Goal: Task Accomplishment & Management: Use online tool/utility

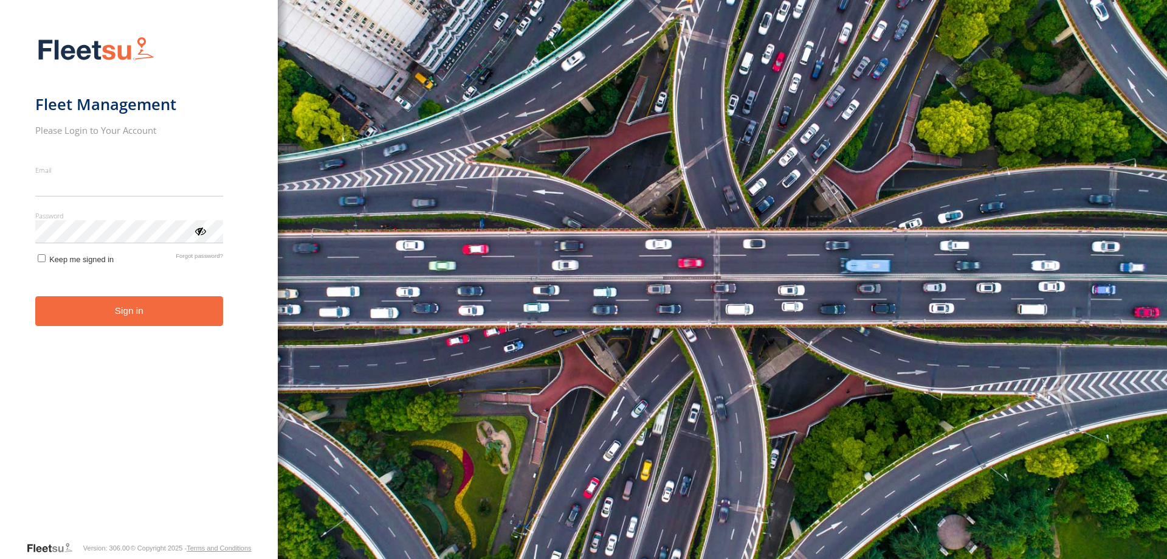
type input "**********"
click at [140, 322] on button "Sign in" at bounding box center [129, 311] width 188 height 30
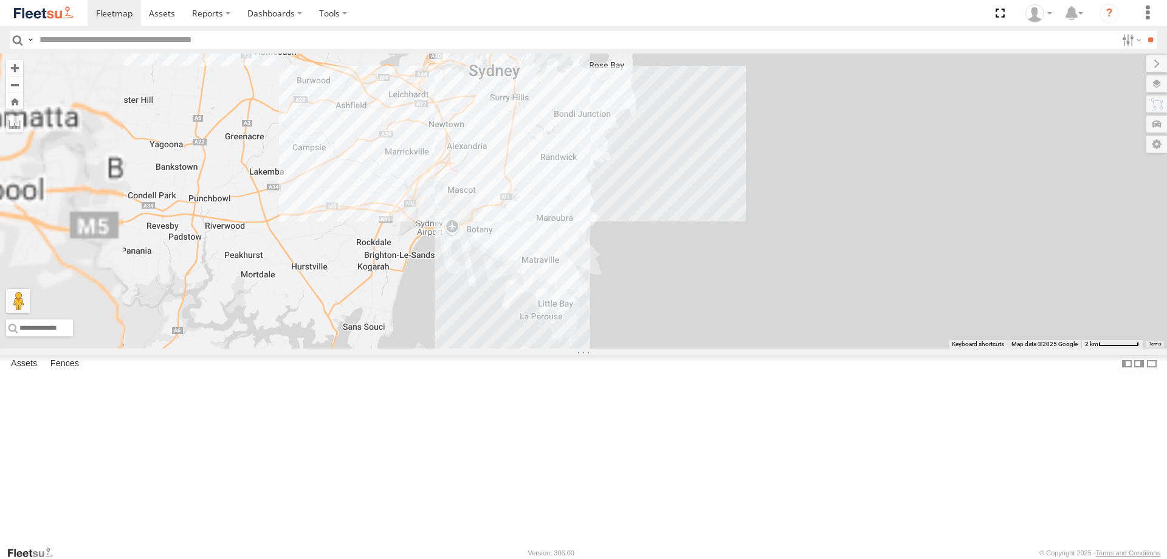
drag, startPoint x: 602, startPoint y: 264, endPoint x: 927, endPoint y: 236, distance: 326.4
click at [927, 236] on div "15 QMC-Spare 28 QMC Nathan 23QMC Paul 27QMC Z=18 QMC Written off" at bounding box center [583, 200] width 1167 height 295
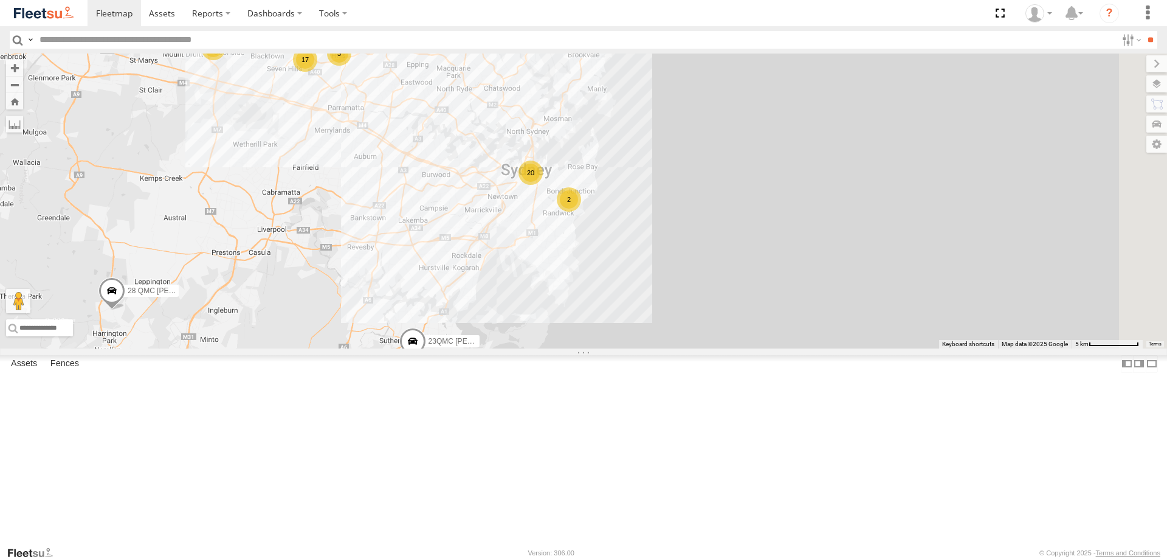
drag, startPoint x: 823, startPoint y: 292, endPoint x: 635, endPoint y: 266, distance: 189.7
click at [462, 348] on div "15 QMC-Spare 28 QMC Nathan 23QMC Paul 27QMC 03 Jayden Z=18 QMC Written off 20 2…" at bounding box center [583, 200] width 1167 height 295
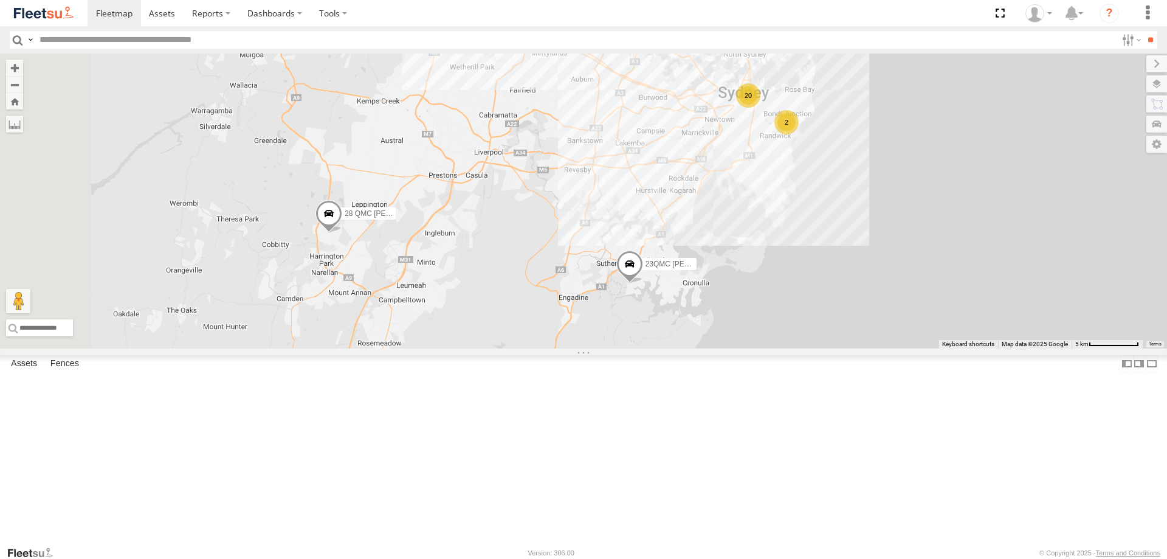
drag, startPoint x: 671, startPoint y: 306, endPoint x: 911, endPoint y: 229, distance: 251.8
click at [911, 229] on div "15 QMC-Spare 28 QMC Nathan 23QMC Paul 27QMC 03 Jayden Z=18 QMC Written off 20 2…" at bounding box center [583, 200] width 1167 height 295
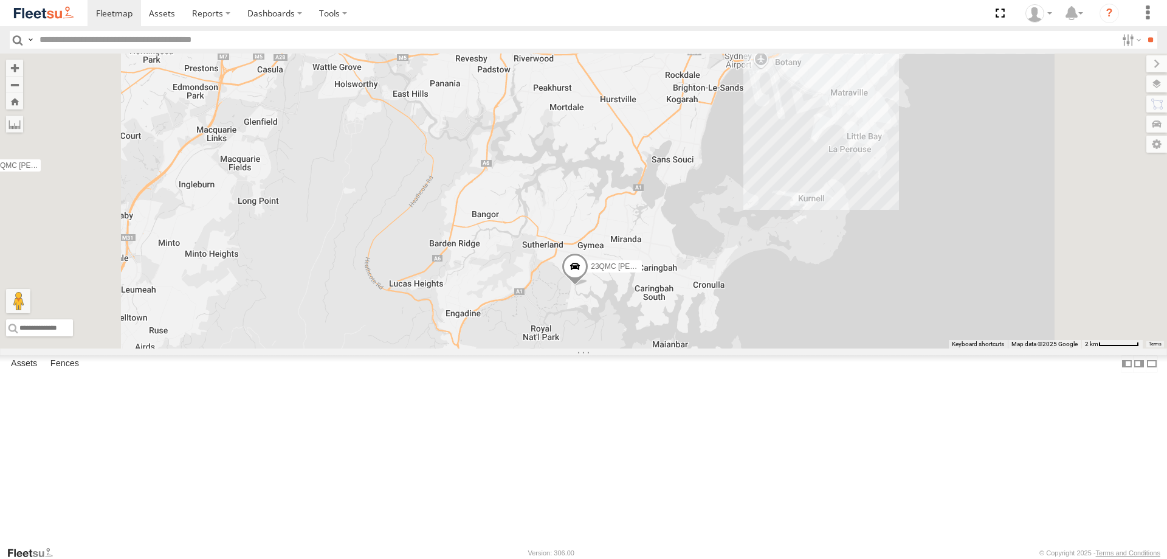
drag, startPoint x: 840, startPoint y: 312, endPoint x: 754, endPoint y: 452, distance: 164.0
click at [754, 348] on div "15 QMC-Spare 28 QMC Nathan 23QMC Paul 27QMC 03 Jayden Z=18 QMC Written off 2" at bounding box center [583, 200] width 1167 height 295
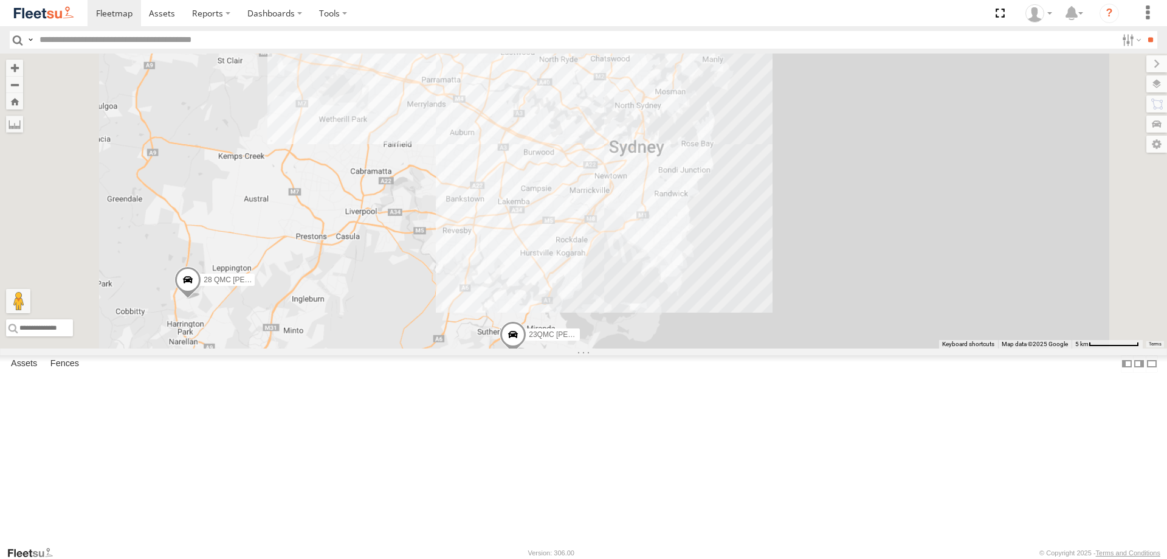
drag, startPoint x: 758, startPoint y: 435, endPoint x: 759, endPoint y: 320, distance: 114.3
click at [759, 320] on div "15 QMC-Spare 28 QMC Nathan 23QMC Paul 27QMC 03 Jayden Z=18 QMC Written off # KS…" at bounding box center [583, 200] width 1167 height 295
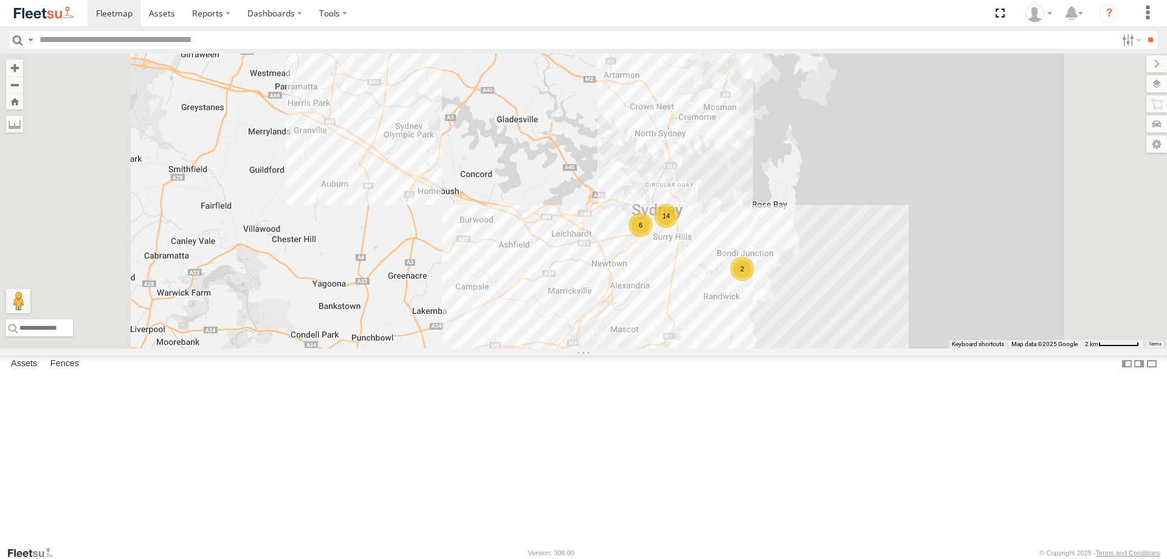
drag, startPoint x: 790, startPoint y: 337, endPoint x: 790, endPoint y: 355, distance: 18.2
click at [790, 348] on div "15 QMC-Spare 28 QMC Nathan 23QMC Paul 27QMC 03 Jayden Z=18 QMC Written off # KS…" at bounding box center [583, 200] width 1167 height 295
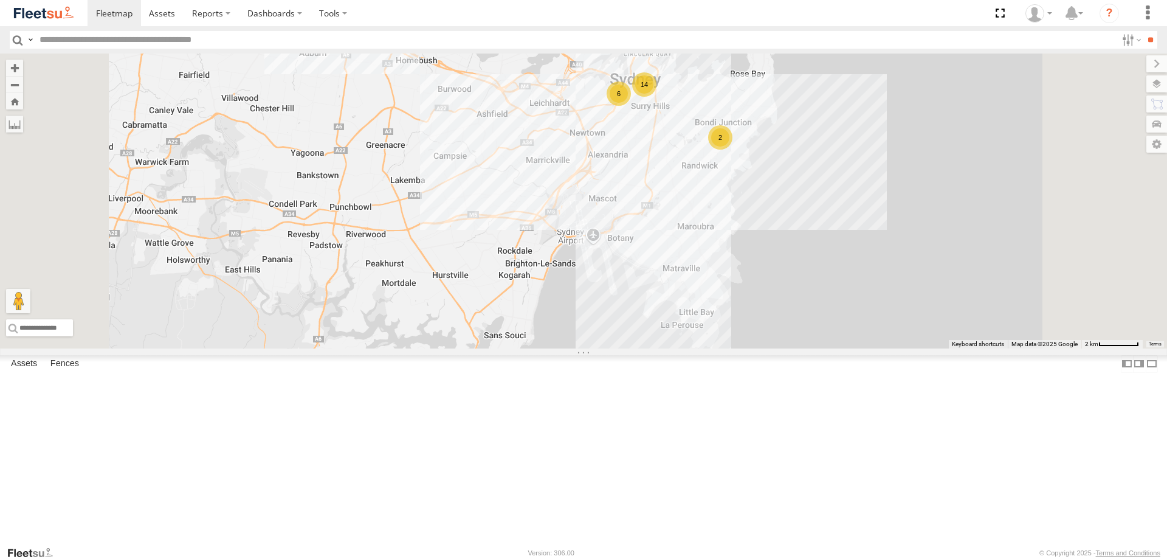
drag, startPoint x: 903, startPoint y: 240, endPoint x: 899, endPoint y: 207, distance: 33.7
click at [899, 207] on div "15 QMC-Spare 28 QMC Nathan 23QMC Paul 27QMC 03 Jayden Z=18 QMC Written off # KS…" at bounding box center [583, 200] width 1167 height 295
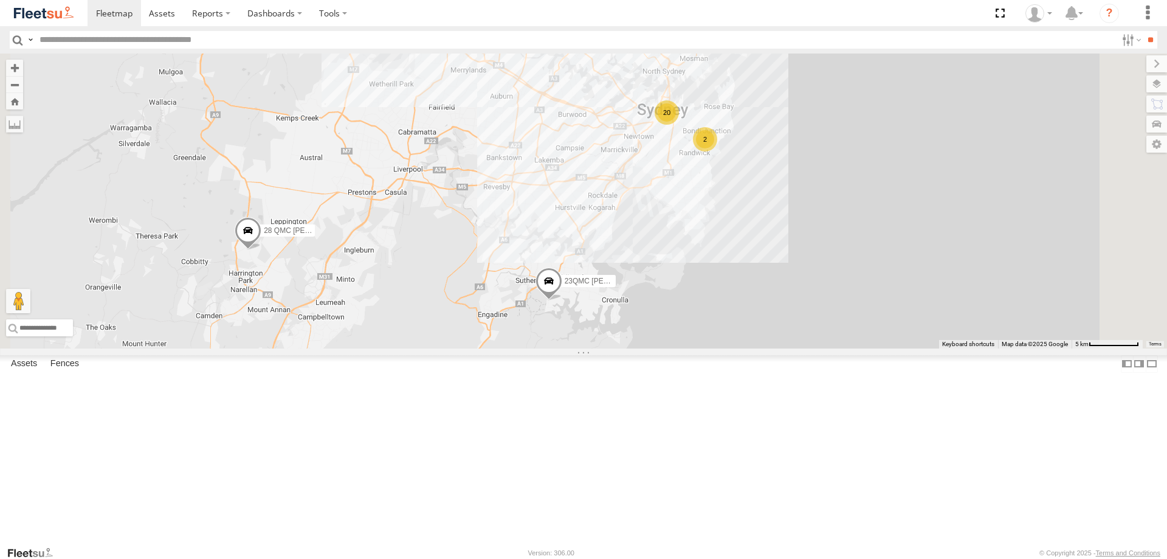
drag, startPoint x: 880, startPoint y: 240, endPoint x: 847, endPoint y: 258, distance: 36.7
click at [847, 258] on div "15 QMC-Spare 28 QMC Nathan 23QMC Paul 27QMC 03 Jayden Z=18 QMC Written off # KS…" at bounding box center [583, 200] width 1167 height 295
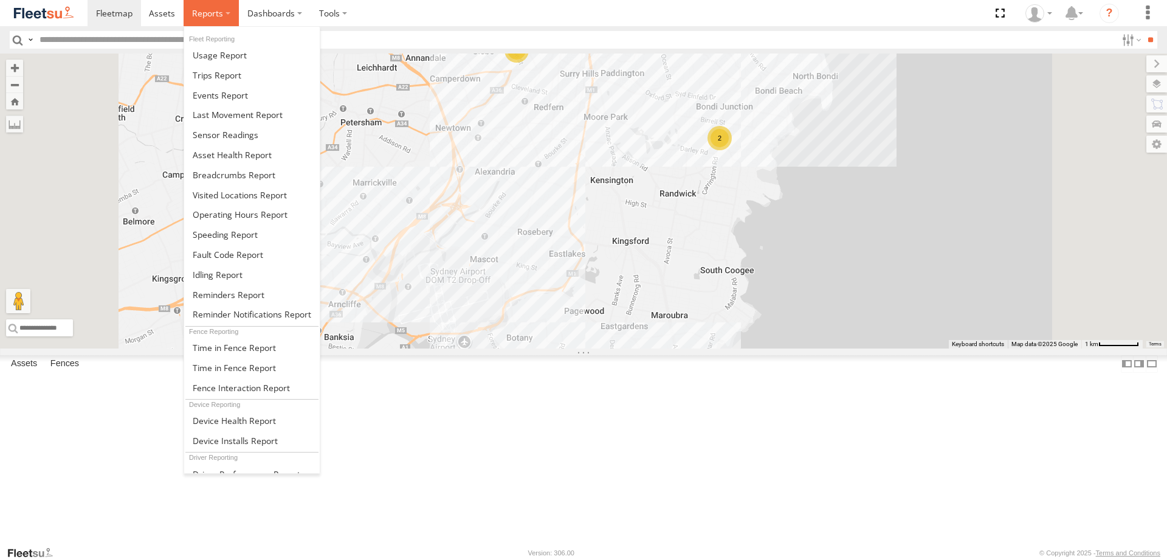
click at [192, 14] on span at bounding box center [207, 13] width 31 height 12
click at [216, 79] on span at bounding box center [217, 75] width 49 height 12
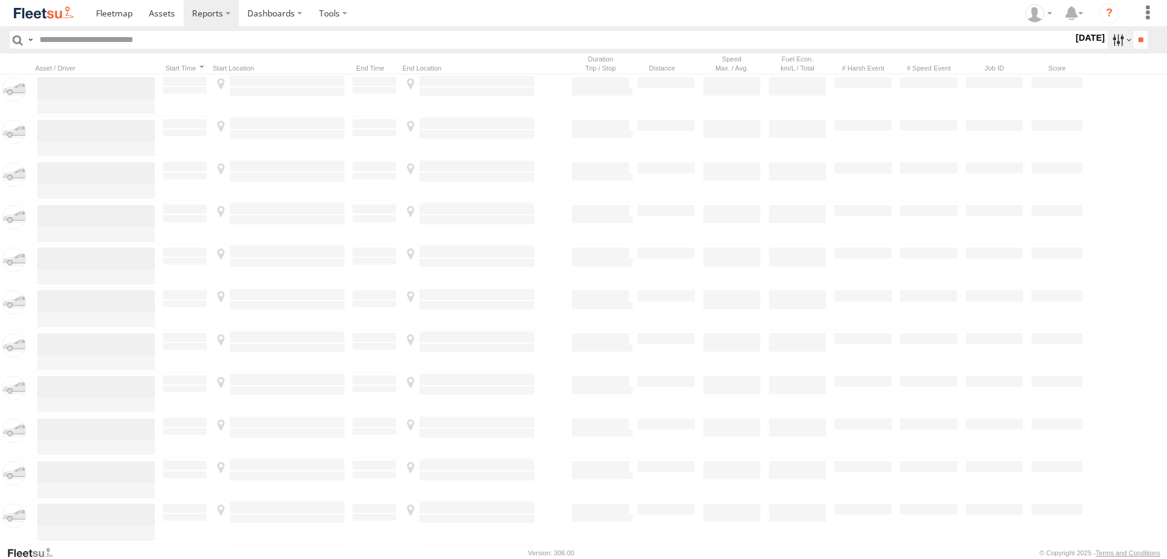
click at [1110, 33] on label at bounding box center [1121, 40] width 26 height 18
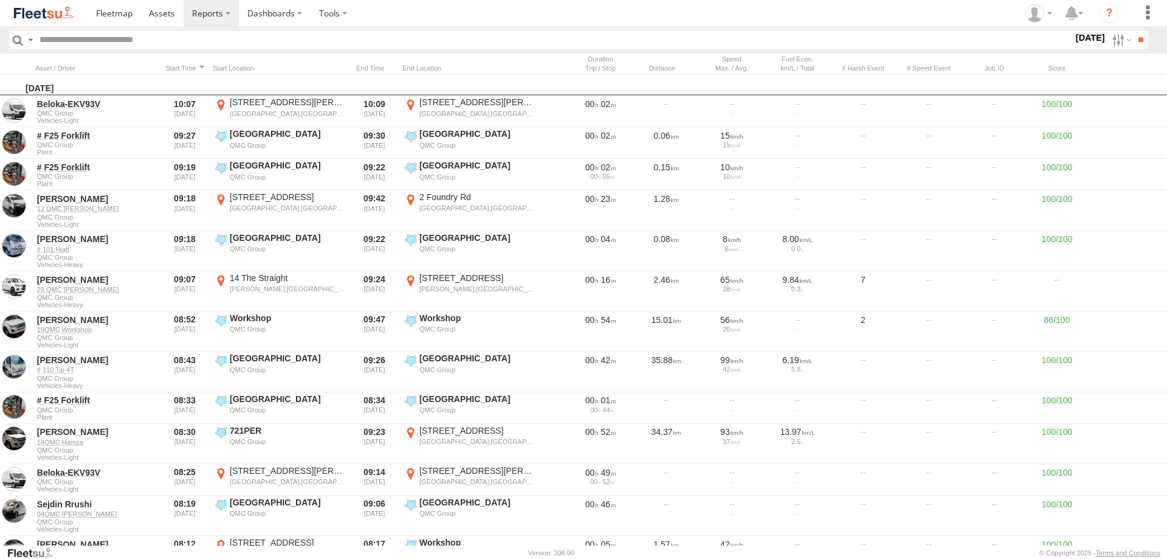
click at [0, 0] on span "Last 14 Days" at bounding box center [0, 0] width 0 height 0
click at [1134, 41] on input "**" at bounding box center [1141, 40] width 14 height 18
click at [206, 37] on input "text" at bounding box center [536, 40] width 1002 height 18
type input "**********"
click at [1134, 31] on input "**" at bounding box center [1141, 40] width 14 height 18
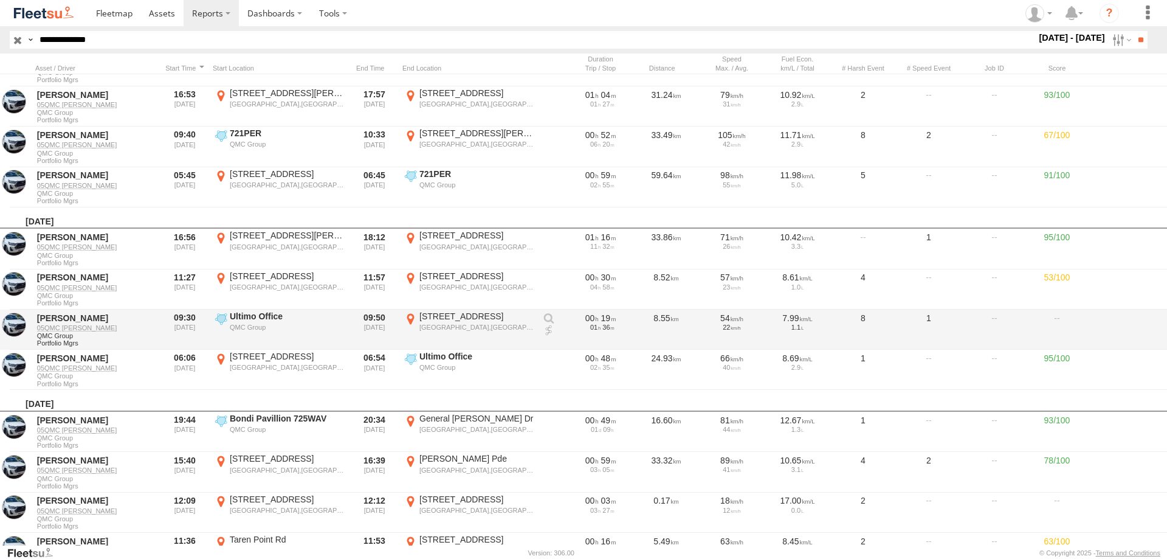
scroll to position [182, 0]
